Goal: Browse casually

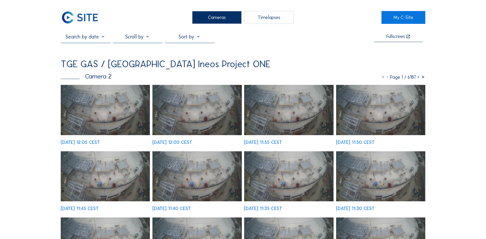
click at [91, 170] on img at bounding box center [105, 176] width 89 height 50
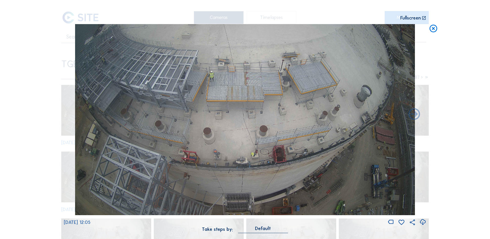
click at [432, 30] on icon at bounding box center [433, 28] width 9 height 9
